Goal: Task Accomplishment & Management: Manage account settings

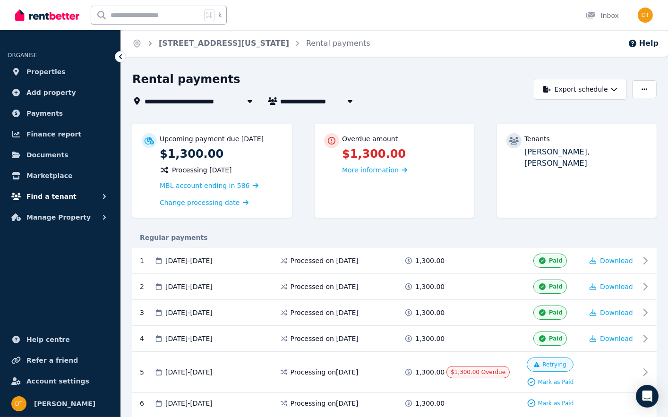
click at [63, 200] on span "Find a tenant" at bounding box center [51, 196] width 50 height 11
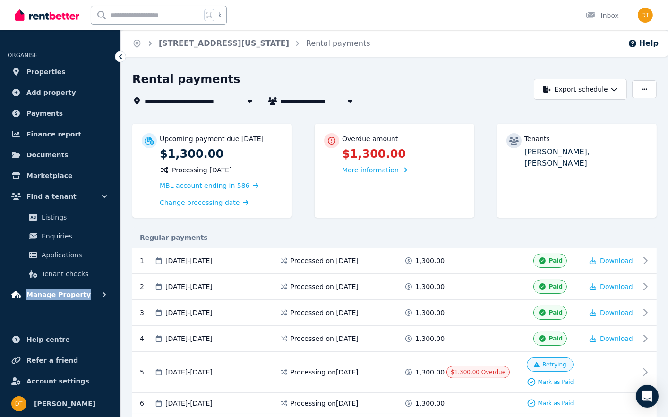
drag, startPoint x: 54, startPoint y: 282, endPoint x: 43, endPoint y: 301, distance: 21.6
click at [43, 301] on ul "ORGANISE Properties Add property Payments Finance report Documents Marketplace …" at bounding box center [60, 172] width 120 height 264
click at [86, 288] on button "Manage Property" at bounding box center [60, 294] width 105 height 19
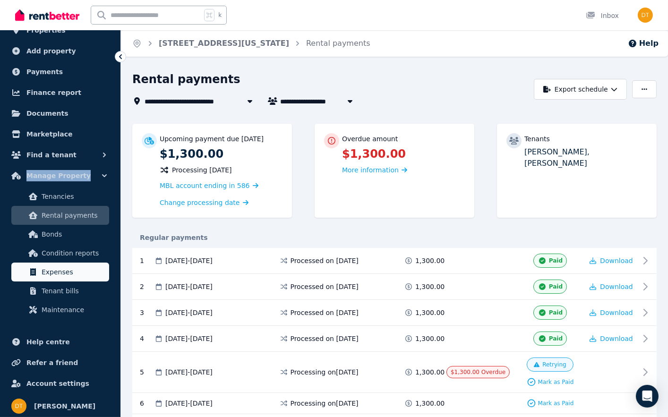
scroll to position [41, 0]
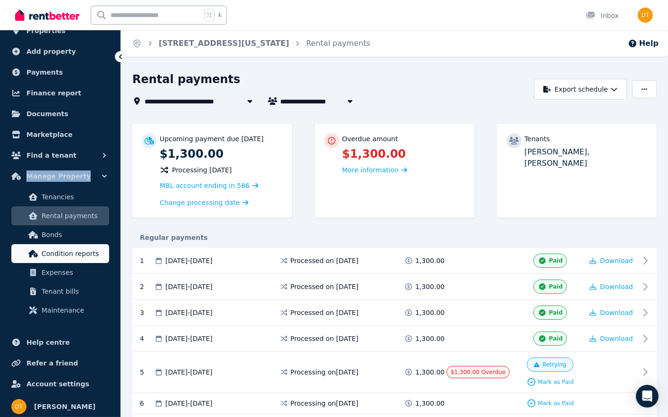
click at [82, 253] on span "Condition reports" at bounding box center [74, 253] width 64 height 11
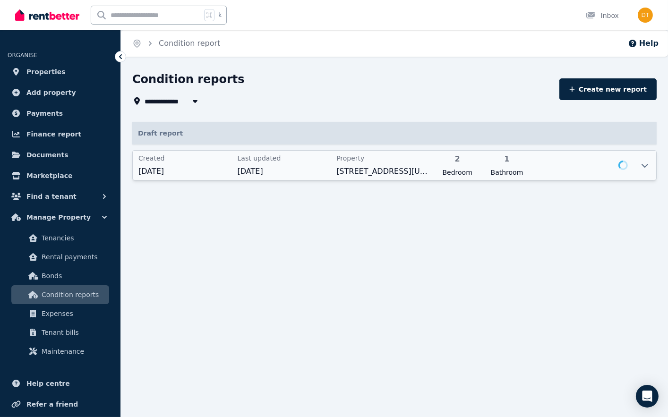
click at [562, 172] on div at bounding box center [581, 165] width 94 height 24
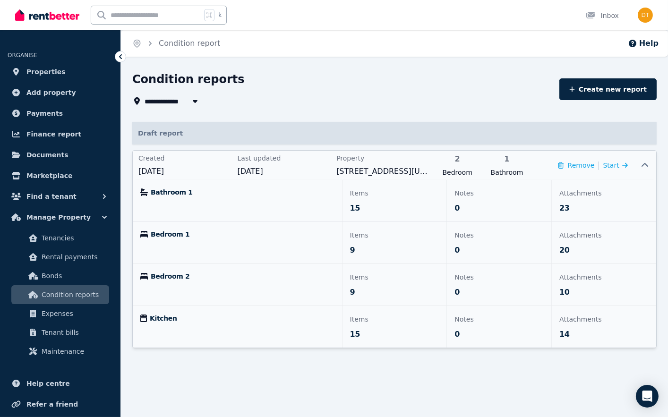
click at [560, 209] on span "23" at bounding box center [564, 208] width 10 height 11
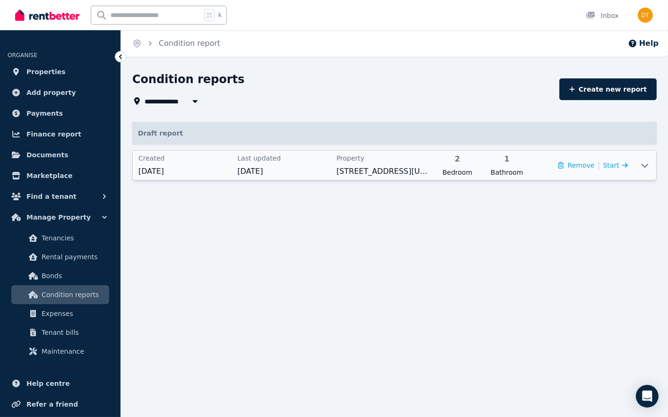
click at [656, 158] on div "Created [DATE] Last updated [DATE] Property [STREET_ADDRESS][US_STATE] 2 Bedroo…" at bounding box center [394, 165] width 524 height 30
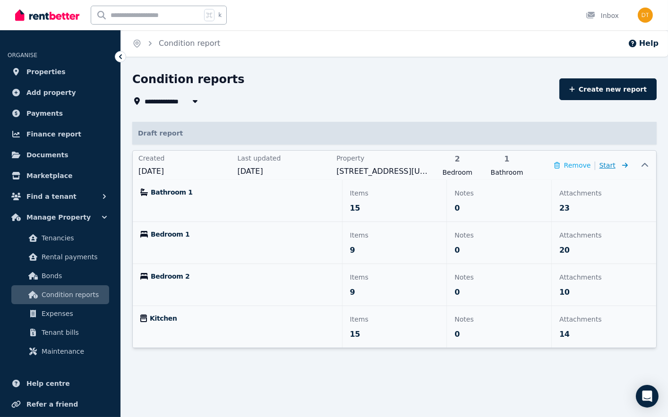
click at [623, 165] on icon at bounding box center [625, 164] width 6 height 5
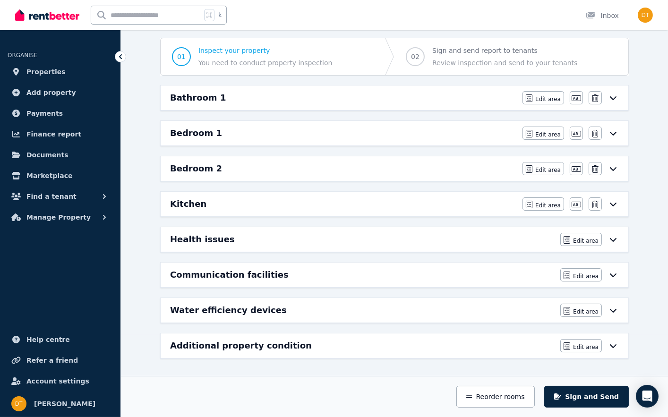
scroll to position [84, 0]
click at [438, 99] on div "Bathroom 1" at bounding box center [343, 97] width 347 height 13
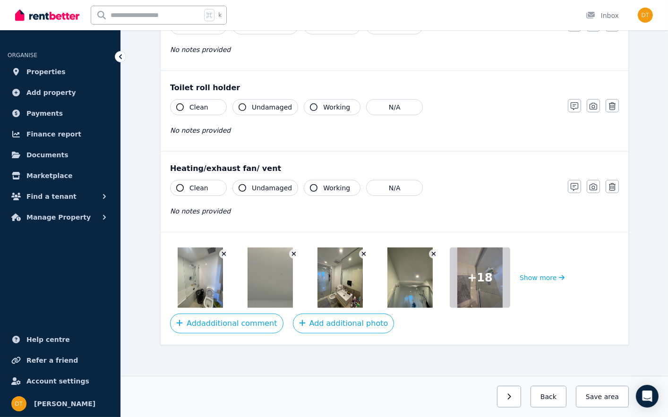
scroll to position [1124, 0]
click at [537, 283] on button "Show more" at bounding box center [541, 278] width 45 height 60
